Goal: Check status: Check status

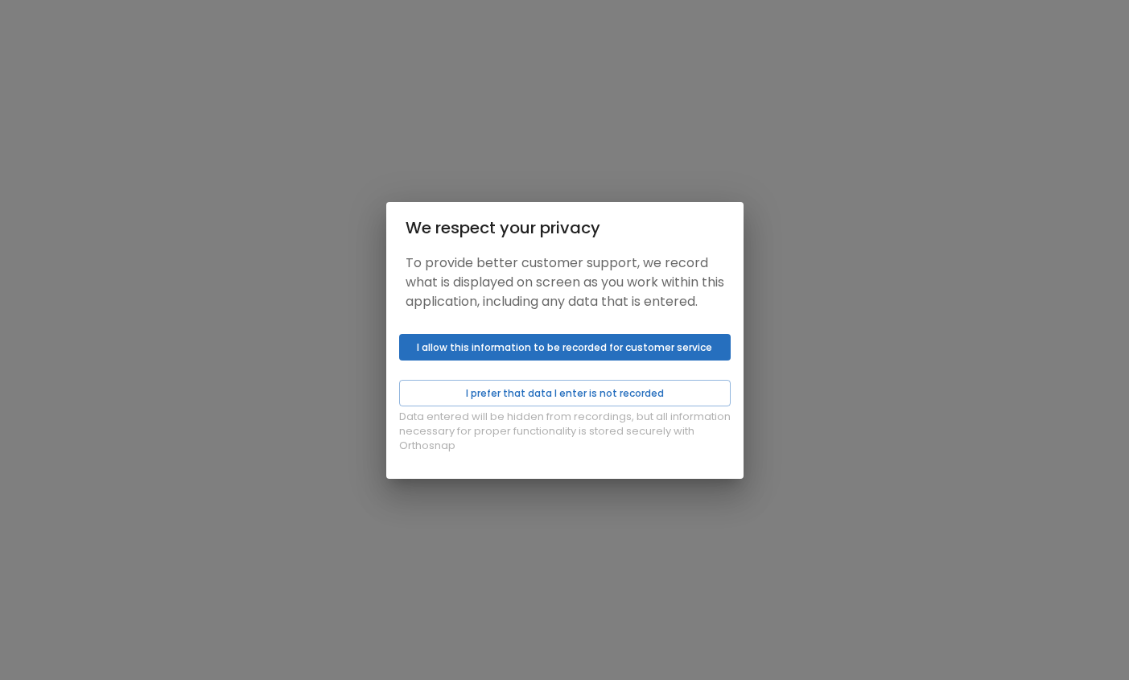
click at [530, 360] on button "I allow this information to be recorded for customer service" at bounding box center [565, 347] width 332 height 27
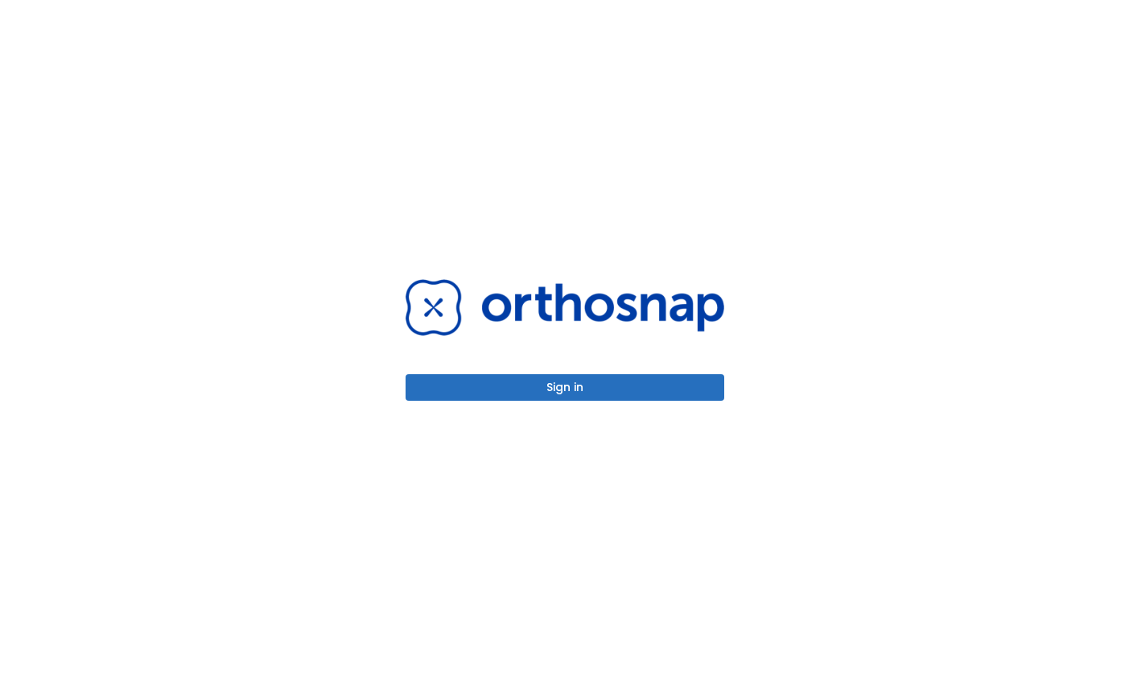
click at [539, 377] on button "Sign in" at bounding box center [565, 387] width 319 height 27
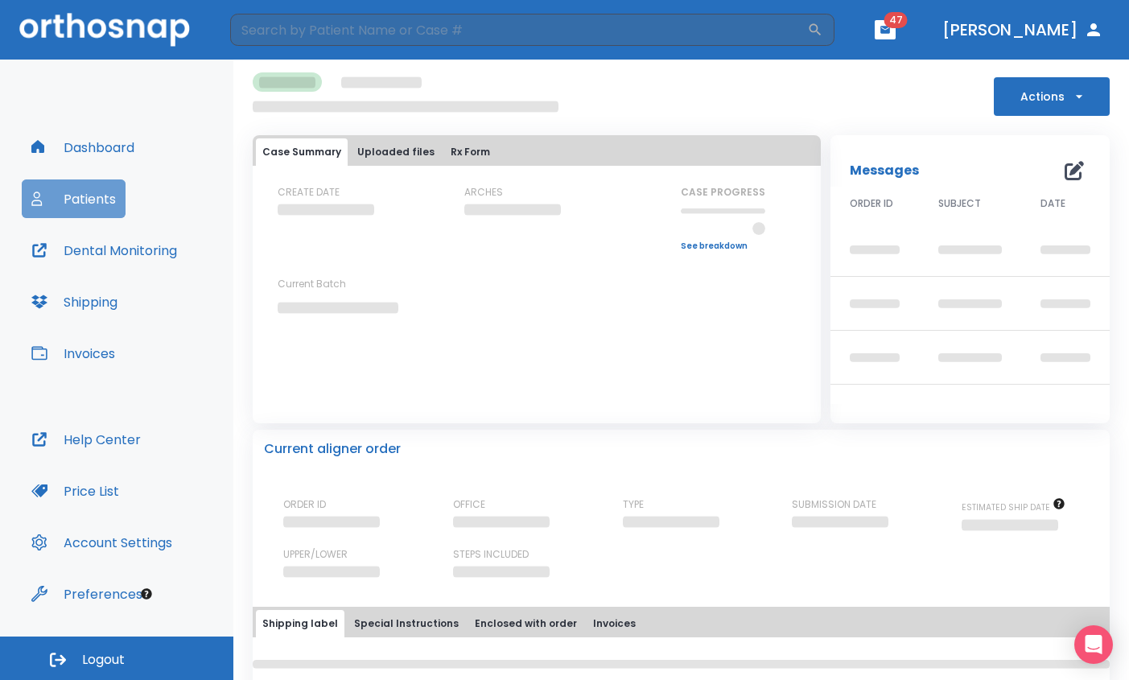
click at [111, 194] on button "Patients" at bounding box center [74, 198] width 104 height 39
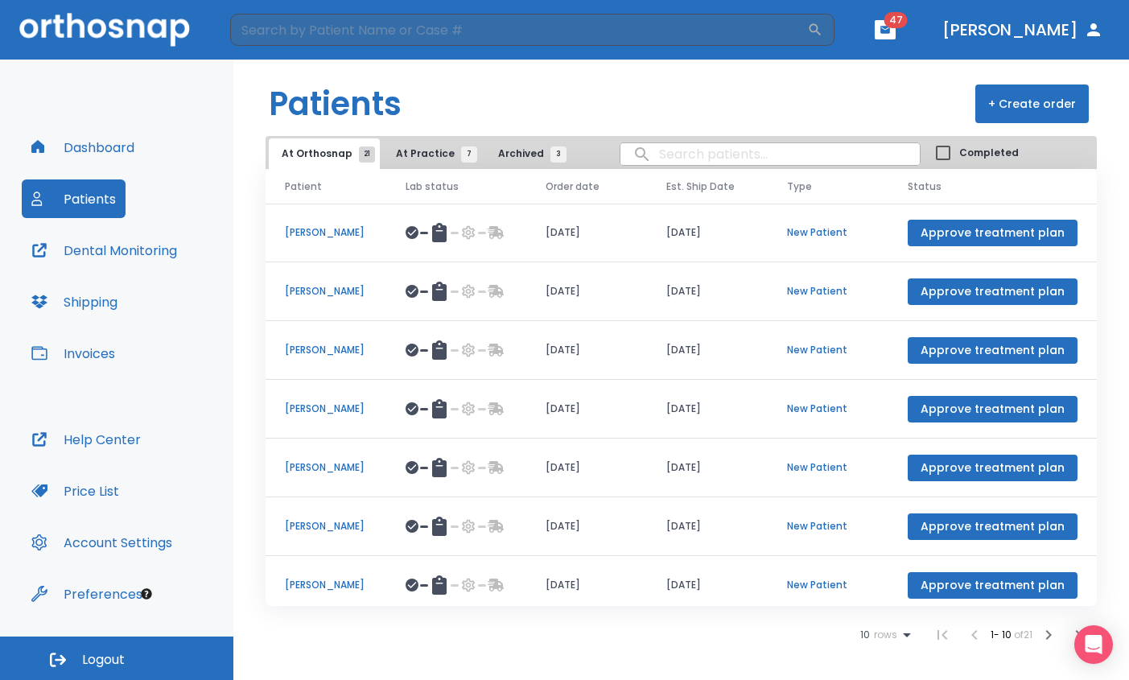
click at [424, 156] on span "At Practice 7" at bounding box center [432, 153] width 73 height 14
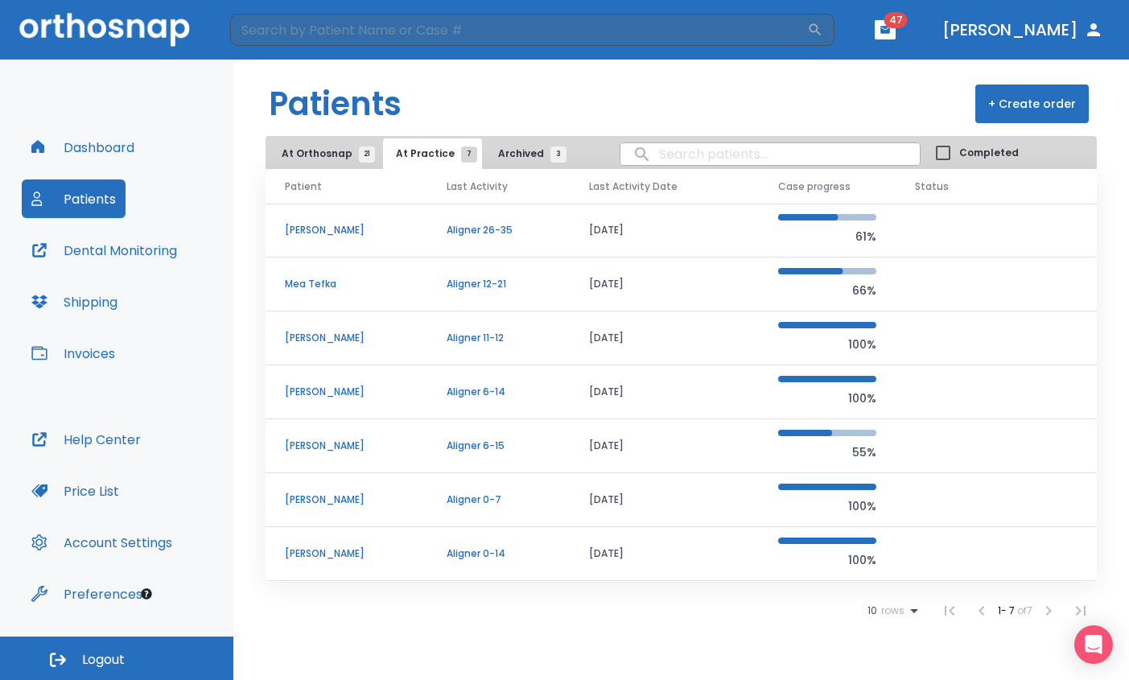
click at [497, 343] on p "Aligner 11-12" at bounding box center [499, 338] width 104 height 14
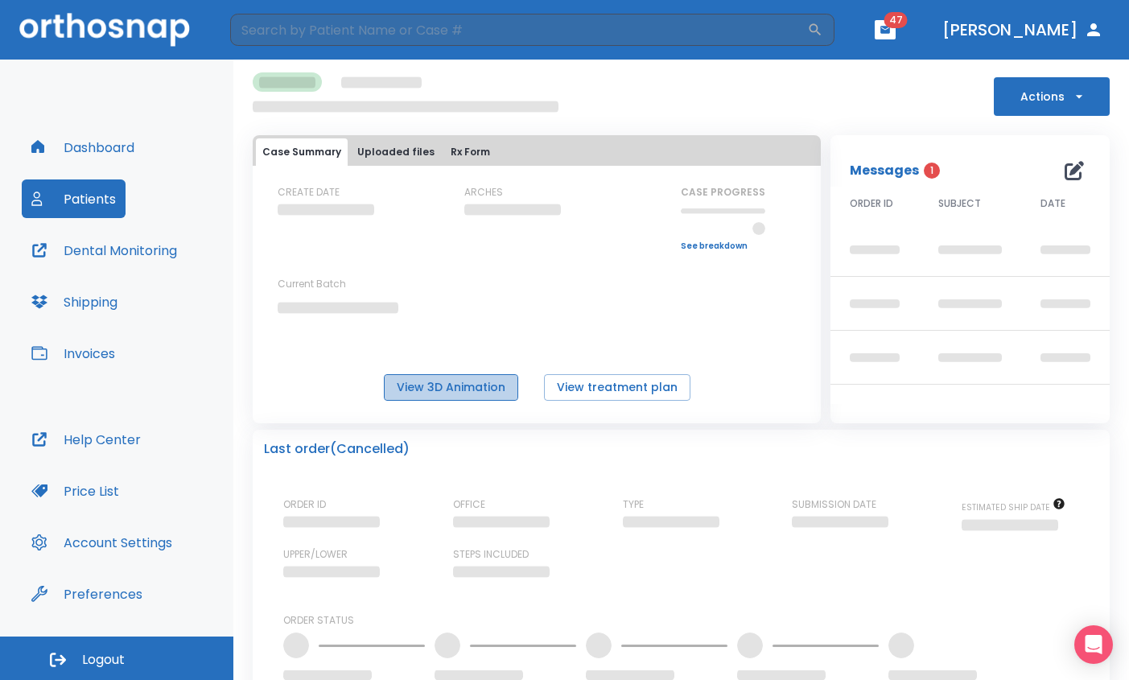
click at [485, 388] on button "View 3D Animation" at bounding box center [451, 387] width 134 height 27
click at [105, 221] on div "Dashboard Patients Dental Monitoring Shipping Invoices" at bounding box center [117, 274] width 190 height 292
click at [103, 207] on button "Patients" at bounding box center [74, 198] width 104 height 39
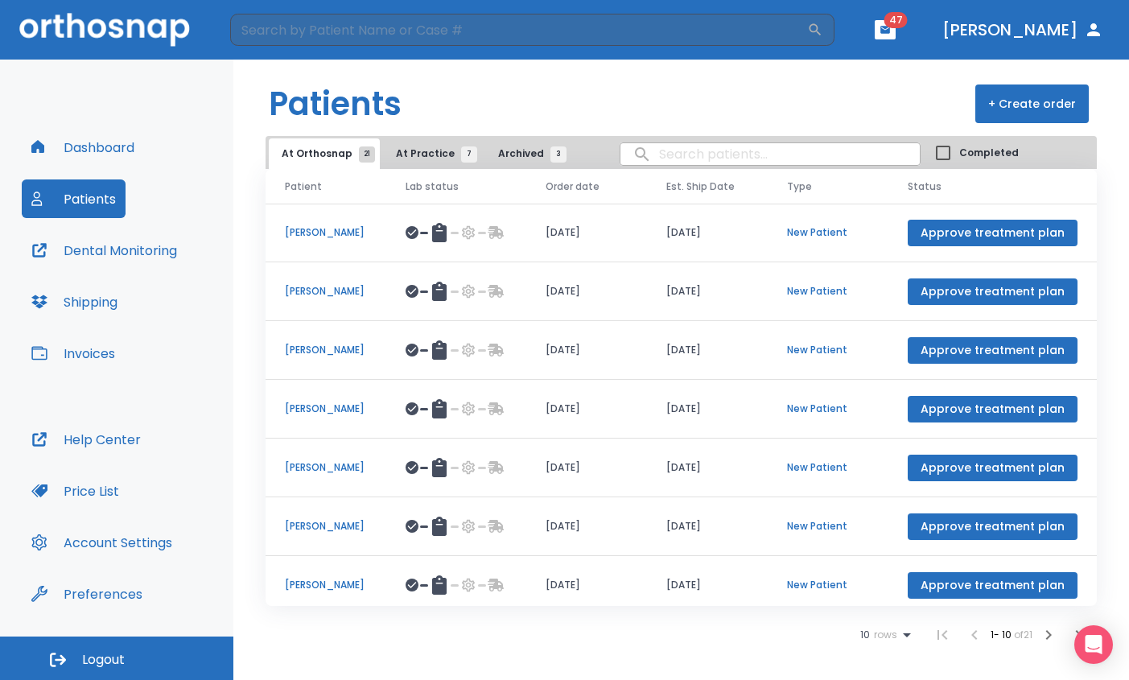
click at [435, 155] on span "At Practice 7" at bounding box center [432, 153] width 73 height 14
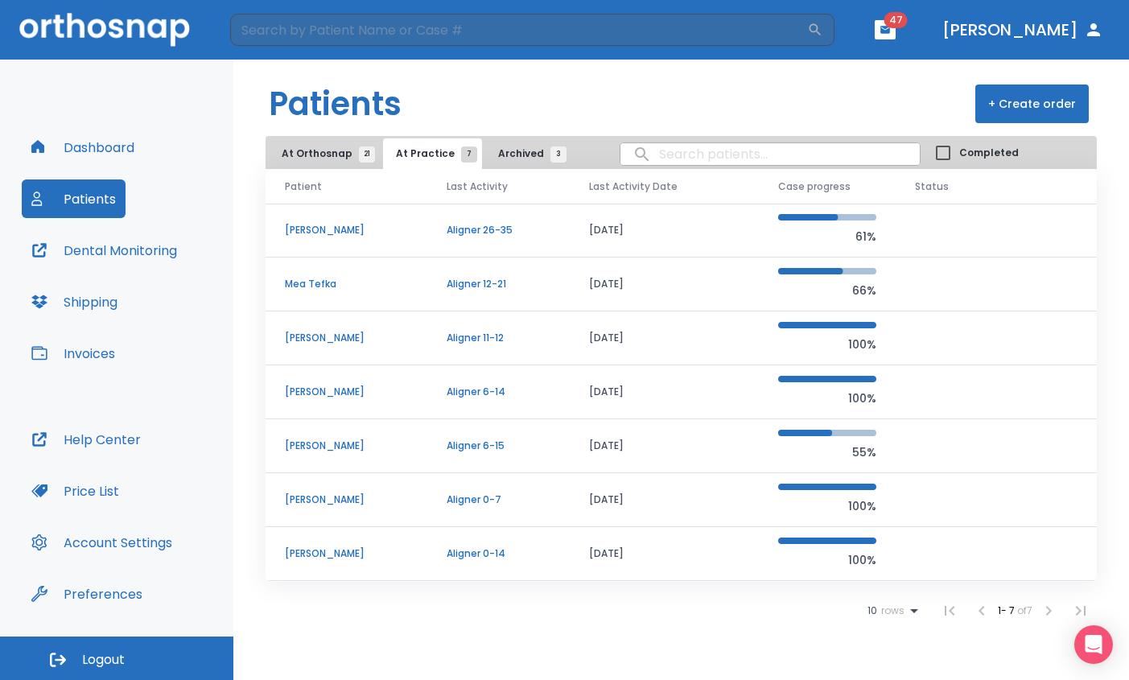
click at [404, 323] on td "[PERSON_NAME]" at bounding box center [347, 338] width 162 height 54
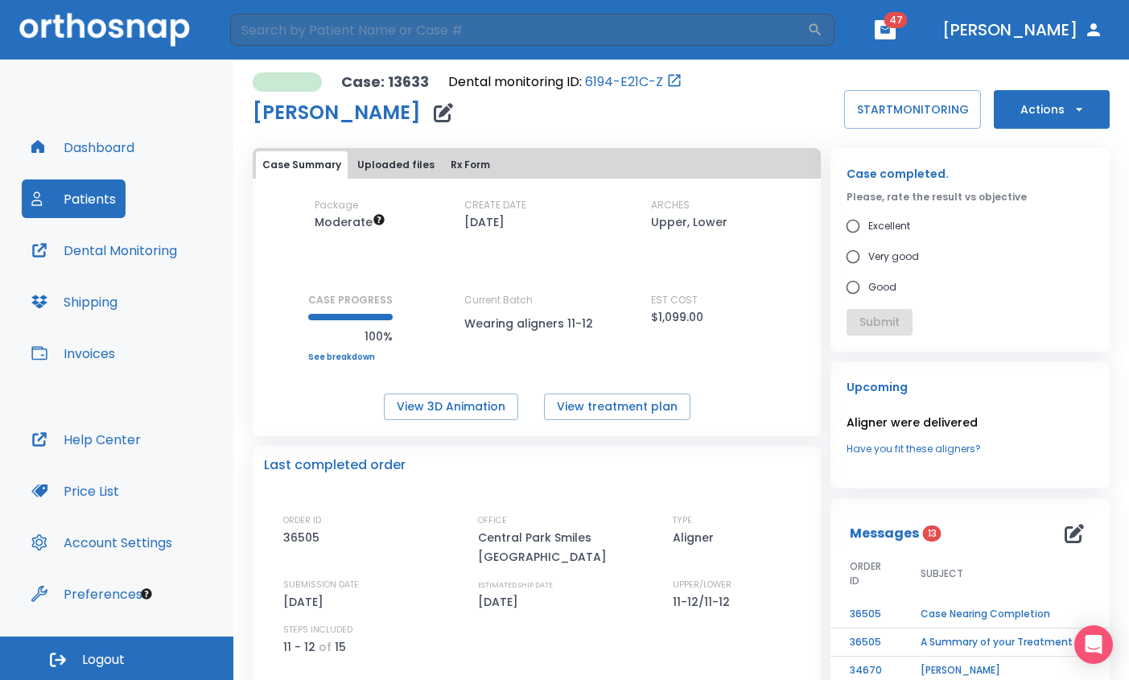
scroll to position [3, 0]
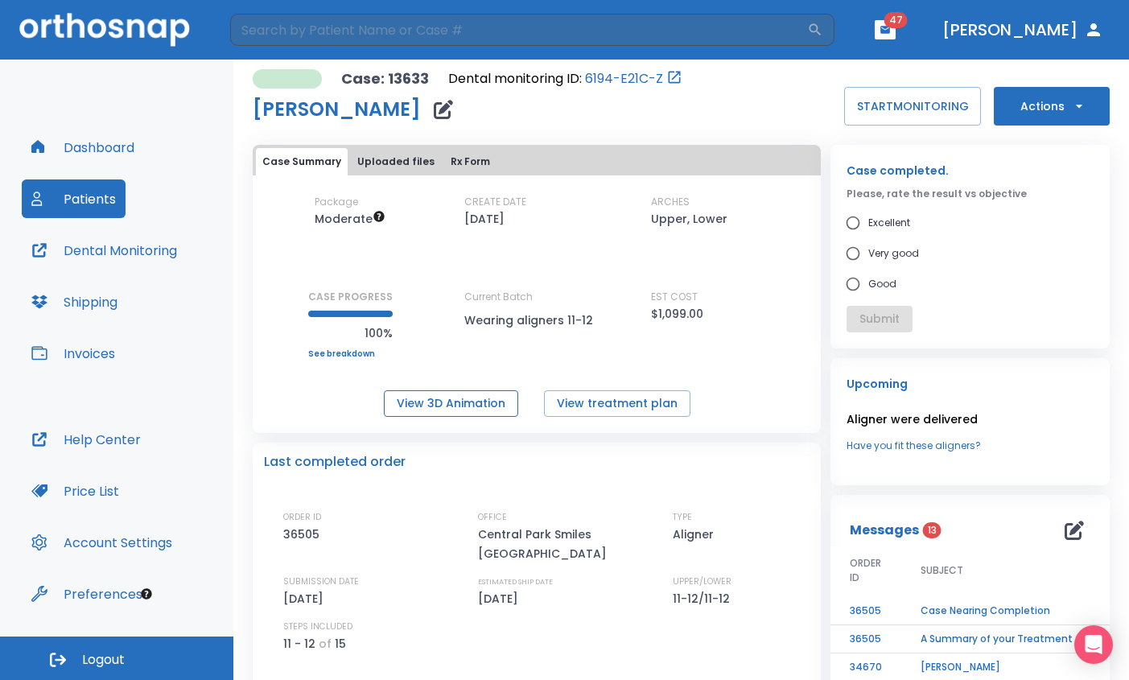
click at [456, 396] on button "View 3D Animation" at bounding box center [451, 403] width 134 height 27
